Goal: Find specific page/section: Find specific page/section

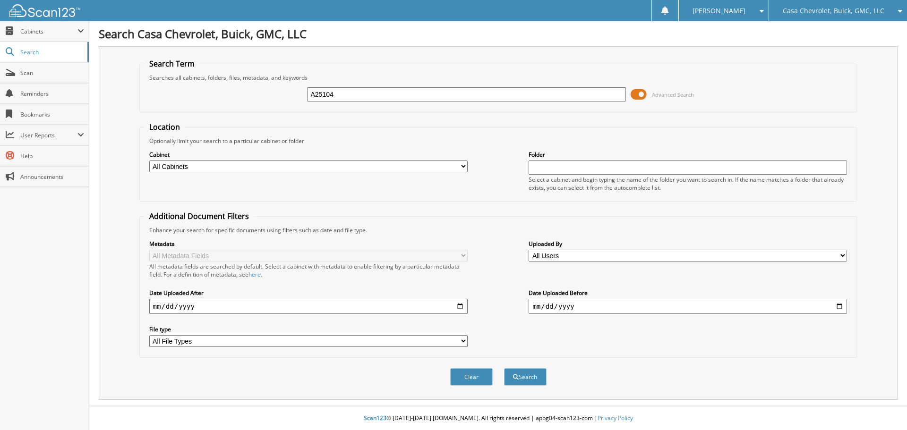
type input "A25104"
click at [504, 369] on button "Search" at bounding box center [525, 377] width 43 height 17
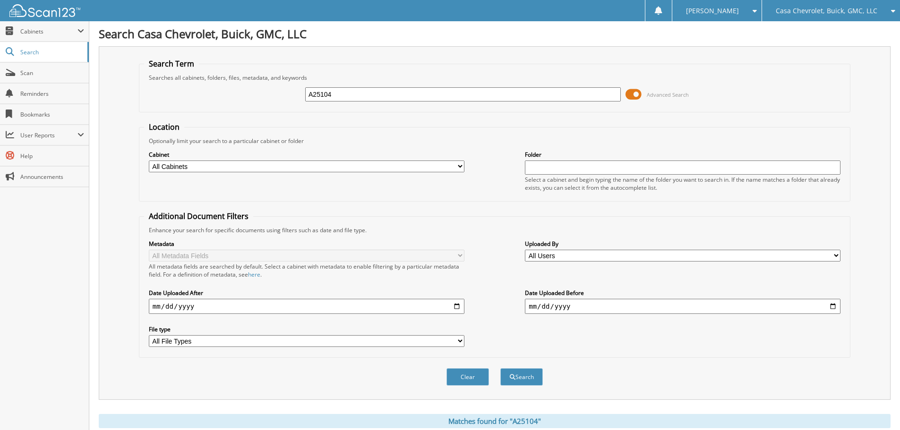
click at [604, 96] on input "A25104" at bounding box center [463, 94] width 316 height 14
